Goal: Information Seeking & Learning: Learn about a topic

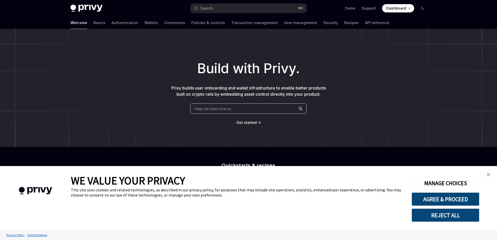
click at [488, 173] on img "close banner" at bounding box center [488, 175] width 4 height 4
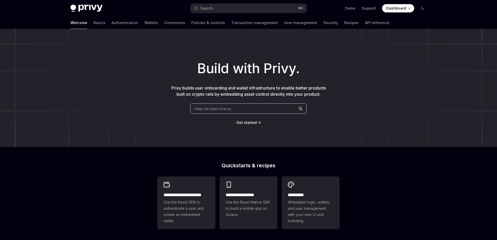
click at [395, 10] on span "Dashboard" at bounding box center [396, 8] width 20 height 5
click at [111, 25] on link "Authentication" at bounding box center [124, 23] width 27 height 12
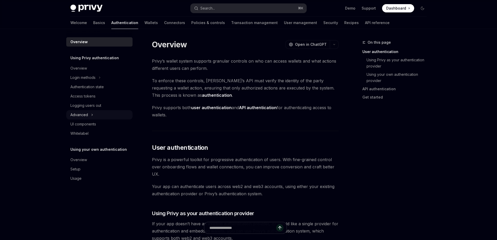
click at [91, 116] on icon at bounding box center [92, 115] width 2 height 6
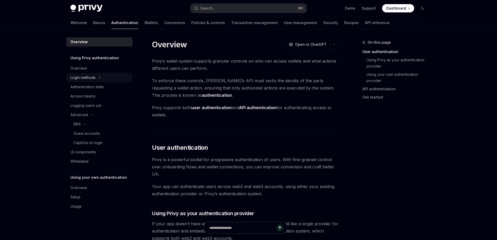
click at [98, 78] on div "Login methods" at bounding box center [99, 77] width 66 height 9
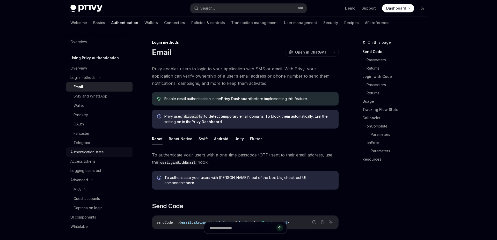
click at [93, 155] on div "Authentication state" at bounding box center [86, 152] width 33 height 6
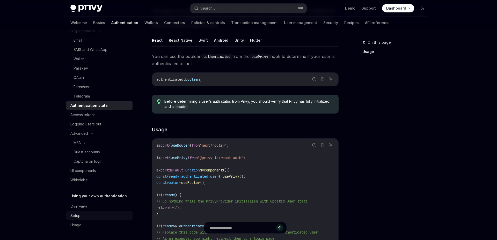
scroll to position [63, 0]
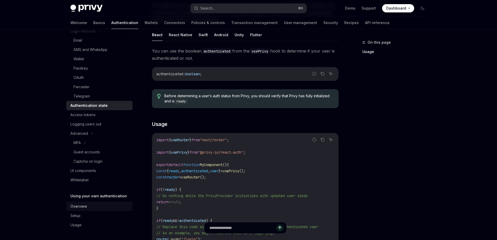
click at [87, 207] on div "Overview" at bounding box center [99, 206] width 59 height 6
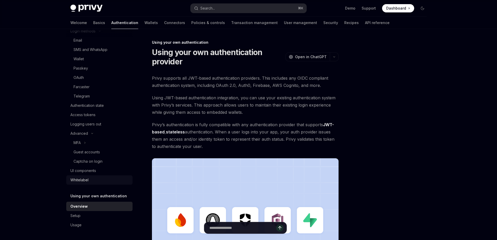
click at [99, 175] on link "Whitelabel" at bounding box center [99, 179] width 66 height 9
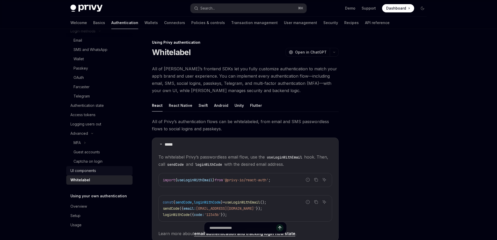
click at [96, 170] on div "UI components" at bounding box center [83, 171] width 26 height 6
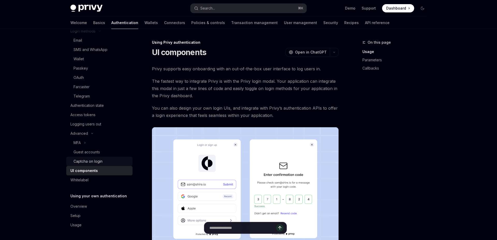
click at [100, 161] on div "Captcha on login" at bounding box center [87, 161] width 29 height 6
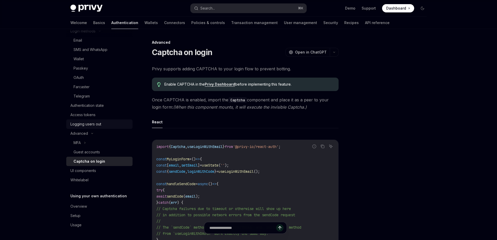
click at [97, 128] on link "Logging users out" at bounding box center [99, 123] width 66 height 9
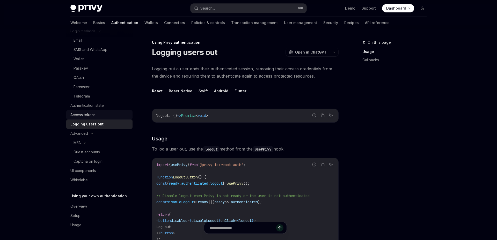
click at [94, 117] on div "Access tokens" at bounding box center [82, 115] width 25 height 6
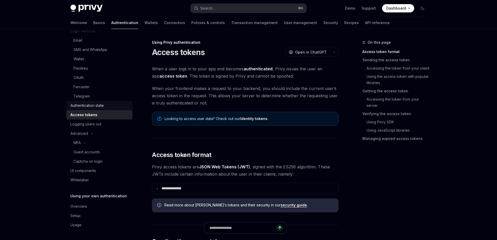
click at [98, 108] on div "Authentication state" at bounding box center [86, 105] width 33 height 6
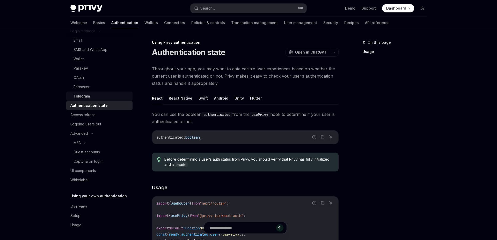
click at [94, 98] on div "Telegram" at bounding box center [101, 96] width 56 height 6
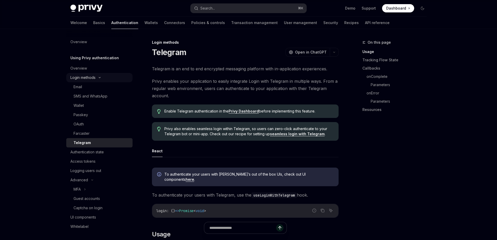
click at [88, 74] on div "Login methods" at bounding box center [82, 77] width 25 height 6
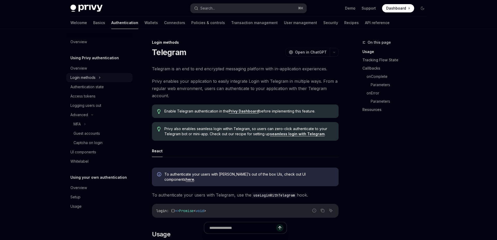
click at [88, 74] on div "Login methods" at bounding box center [82, 77] width 25 height 6
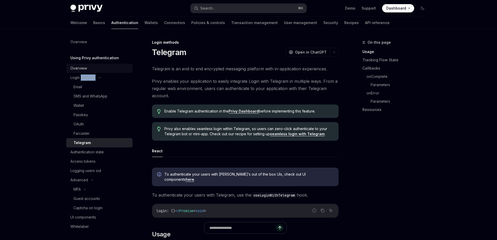
click at [79, 64] on link "Overview" at bounding box center [99, 68] width 66 height 9
type textarea "*"
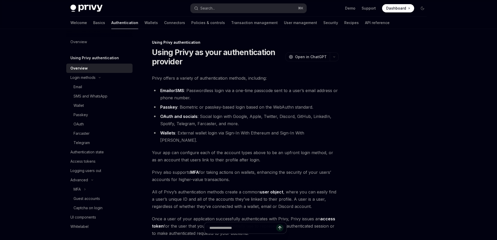
click at [156, 94] on li "Email or SMS : Passwordless login via a one-time passcode sent to a user’s emai…" at bounding box center [245, 94] width 186 height 14
click at [213, 8] on div "Search..." at bounding box center [207, 8] width 14 height 6
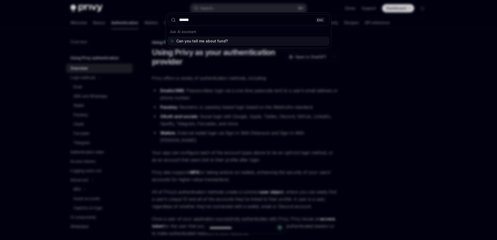
type input "*******"
type input "********"
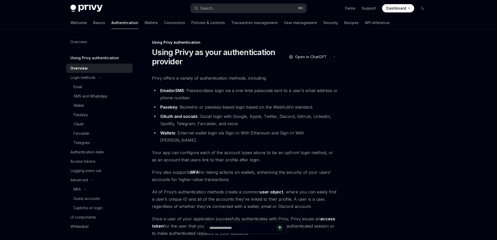
type textarea "*"
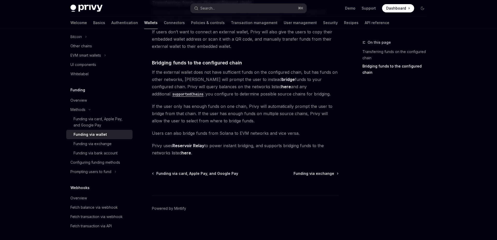
click at [205, 91] on code "supportedChains" at bounding box center [187, 94] width 35 height 6
click at [221, 72] on span "If the external wallet does not have sufficient funds on the configured chain, …" at bounding box center [245, 83] width 186 height 29
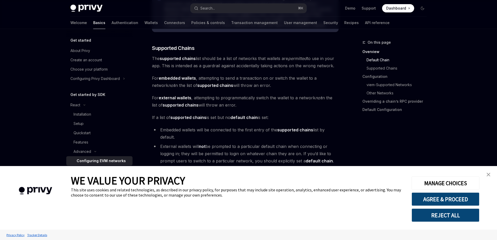
scroll to position [318, 0]
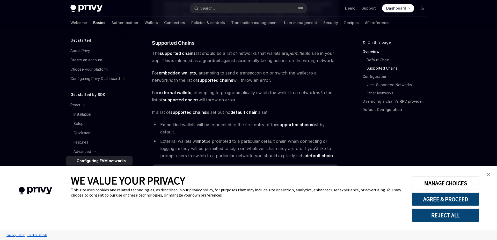
click at [191, 55] on strong "supported chains" at bounding box center [178, 53] width 36 height 5
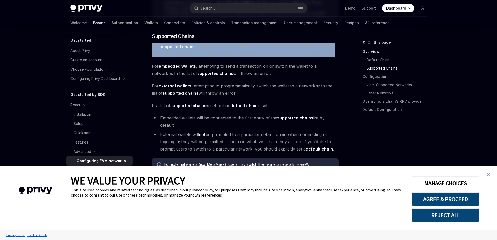
scroll to position [326, 0]
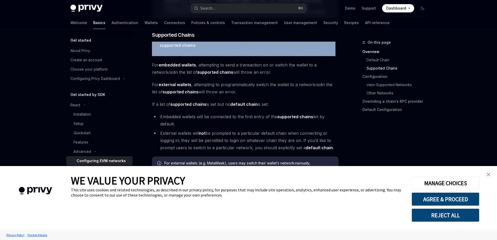
click at [198, 45] on span "The supported chains list should be a list of networks that wallets are permitt…" at bounding box center [245, 49] width 186 height 14
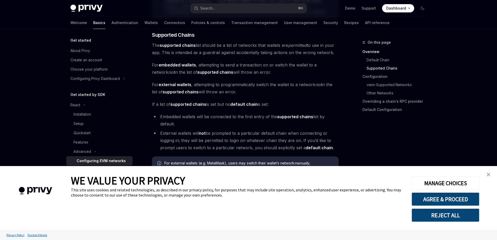
click at [198, 45] on span "The supported chains list should be a list of networks that wallets are permitt…" at bounding box center [245, 49] width 186 height 14
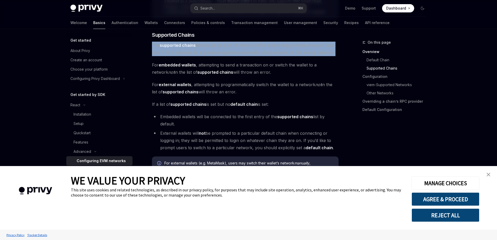
click at [274, 47] on span "The supported chains list should be a list of networks that wallets are permitt…" at bounding box center [245, 49] width 186 height 14
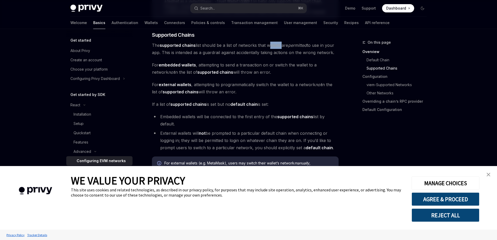
click at [274, 47] on span "The supported chains list should be a list of networks that wallets are permitt…" at bounding box center [245, 49] width 186 height 14
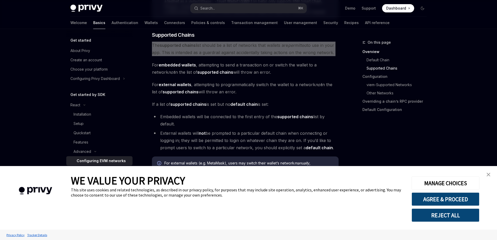
scroll to position [359, 0]
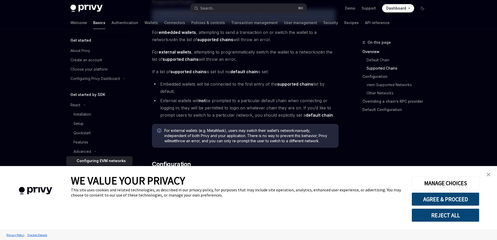
click at [489, 173] on img "close banner" at bounding box center [488, 175] width 4 height 4
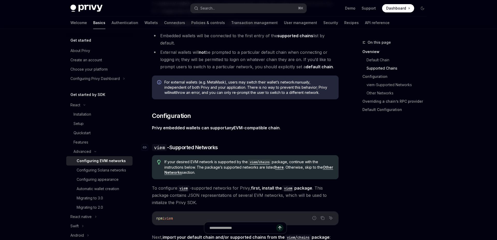
click at [205, 145] on span "viem -Supported Networks" at bounding box center [185, 147] width 66 height 7
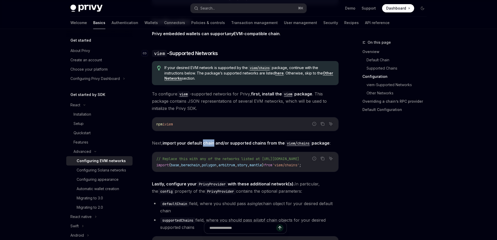
click at [205, 145] on strong "import your default chain and/or supported chains from the viem/chains package" at bounding box center [245, 142] width 167 height 5
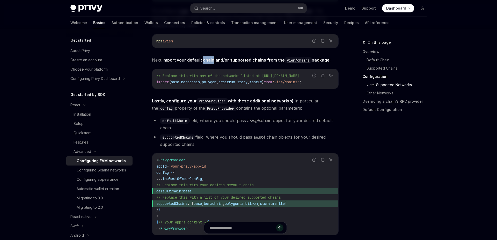
scroll to position [599, 0]
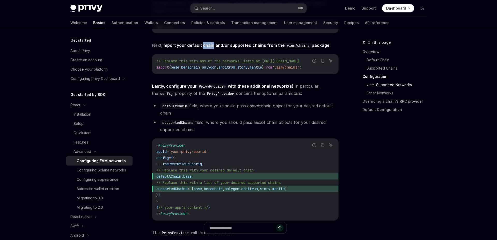
click at [202, 191] on span "base" at bounding box center [197, 188] width 8 height 5
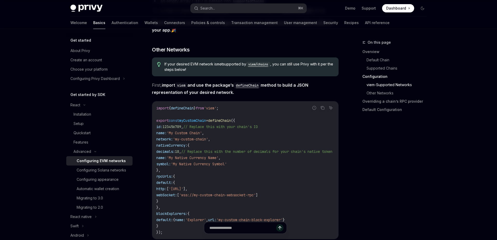
scroll to position [845, 0]
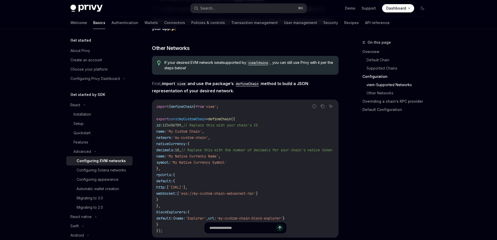
click at [206, 162] on span "'My Native Currency Symbol'" at bounding box center [199, 162] width 56 height 5
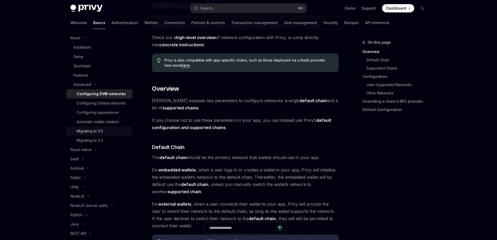
scroll to position [0, 0]
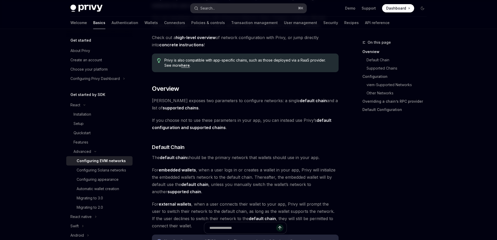
click at [231, 10] on button "Search... ⌘ K" at bounding box center [248, 8] width 116 height 9
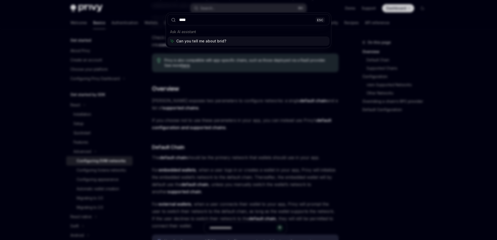
type input "*****"
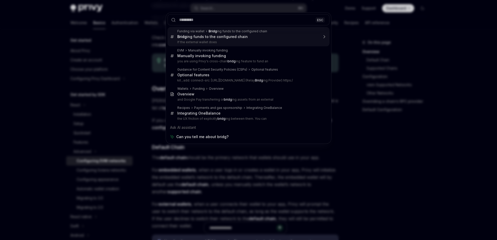
type textarea "*"
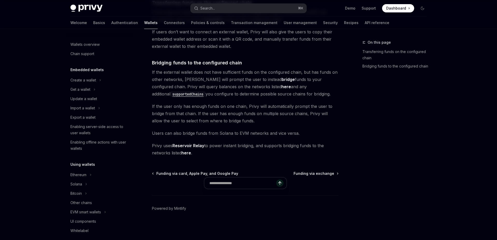
scroll to position [157, 0]
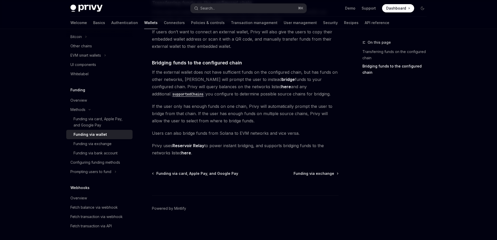
click at [205, 91] on code "supportedChains" at bounding box center [187, 94] width 35 height 6
click at [204, 75] on span "If the external wallet does not have sufficient funds on the configured chain, …" at bounding box center [245, 83] width 186 height 29
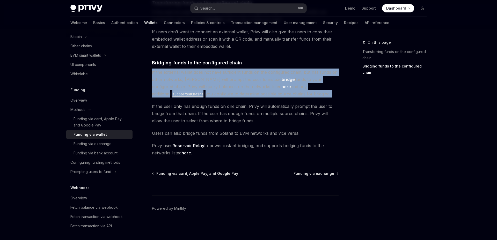
click at [196, 107] on span "If the user only has enough funds on one chain, Privy will automatically prompt…" at bounding box center [245, 114] width 186 height 22
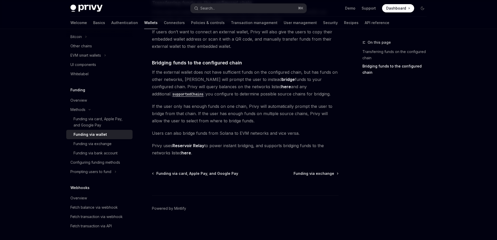
click at [196, 107] on span "If the user only has enough funds on one chain, Privy will automatically prompt…" at bounding box center [245, 114] width 186 height 22
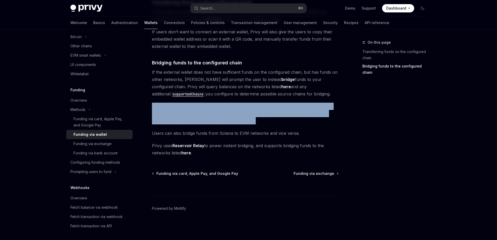
click at [211, 134] on span "Users can also bridge funds from Solana to EVM networks and vice versa." at bounding box center [245, 133] width 186 height 7
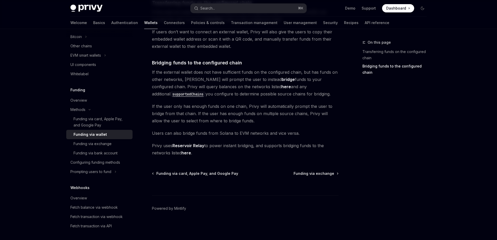
click at [211, 134] on span "Users can also bridge funds from Solana to EVM networks and vice versa." at bounding box center [245, 133] width 186 height 7
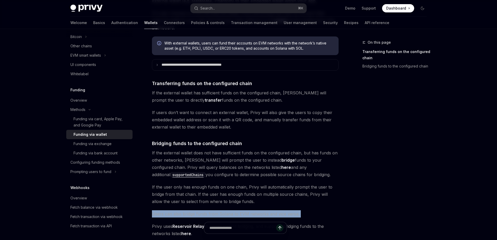
scroll to position [69, 0]
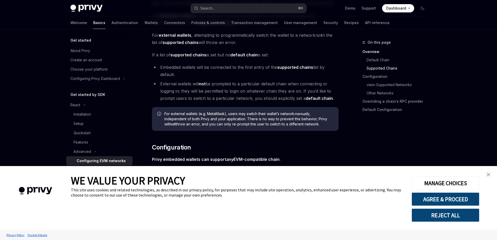
scroll to position [377, 0]
click at [295, 115] on span "For external wallets (e.g. MetaMask), users may switch their wallet’s network m…" at bounding box center [248, 118] width 169 height 16
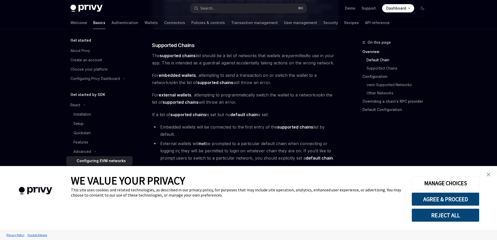
click at [257, 115] on strong "default chain" at bounding box center [243, 114] width 27 height 5
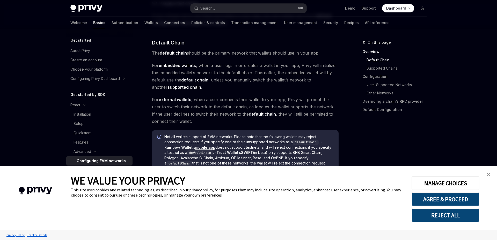
scroll to position [175, 0]
